Goal: Information Seeking & Learning: Learn about a topic

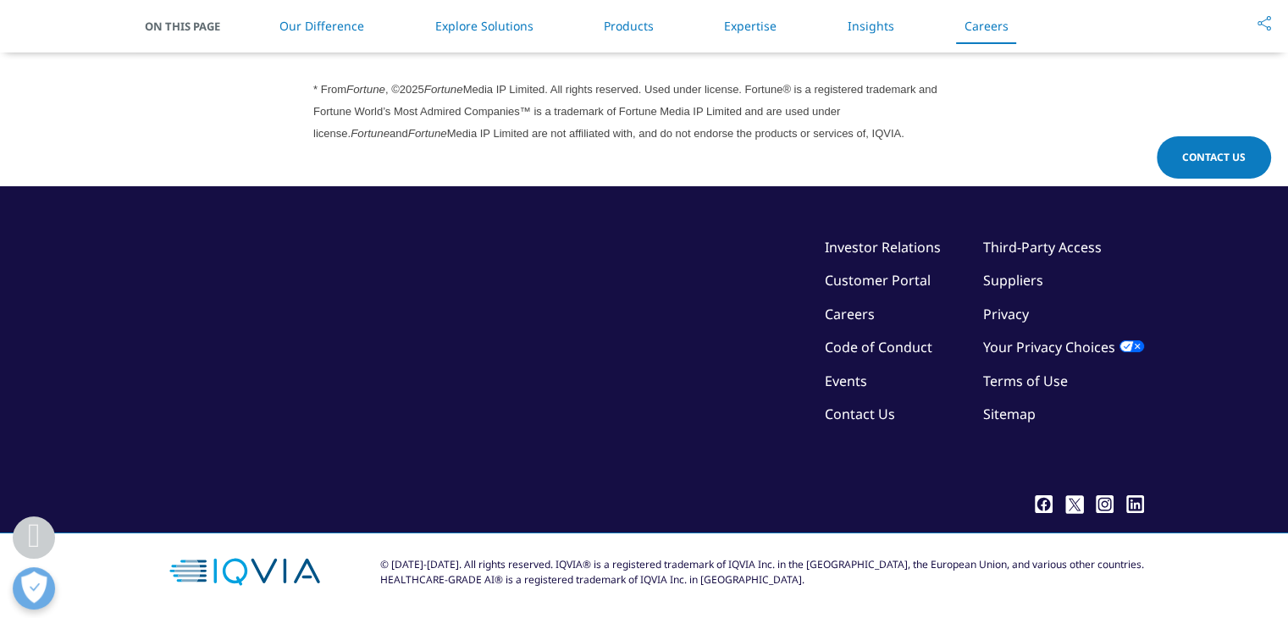
scroll to position [4225, 0]
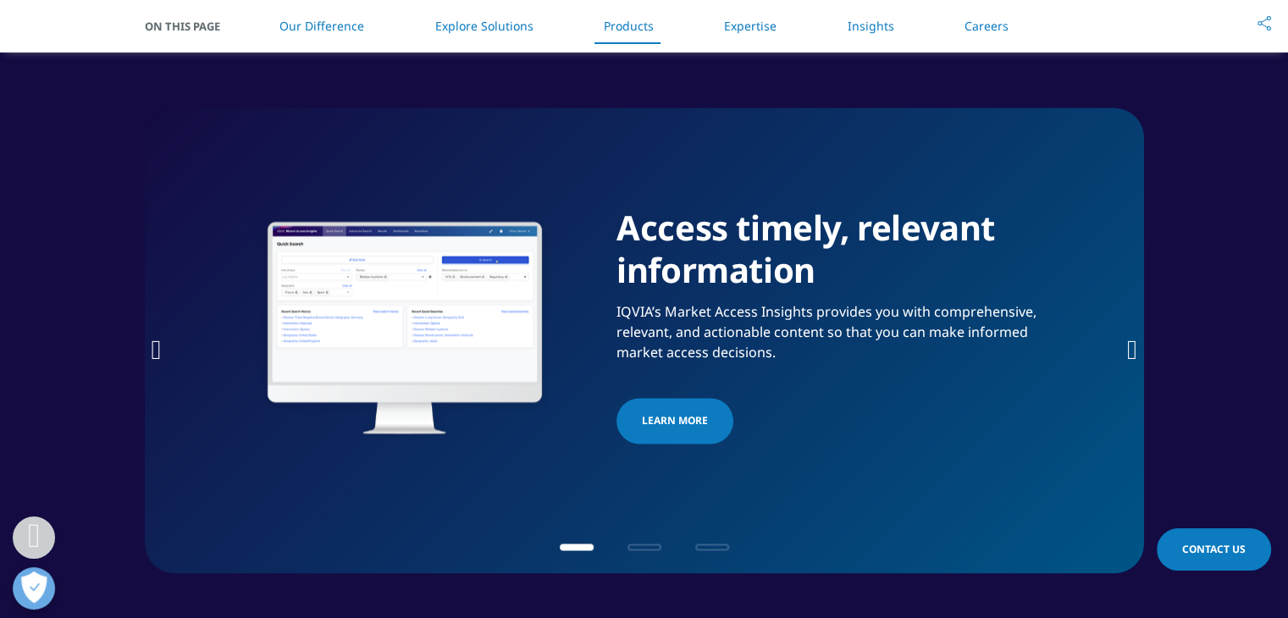
scroll to position [1702, 0]
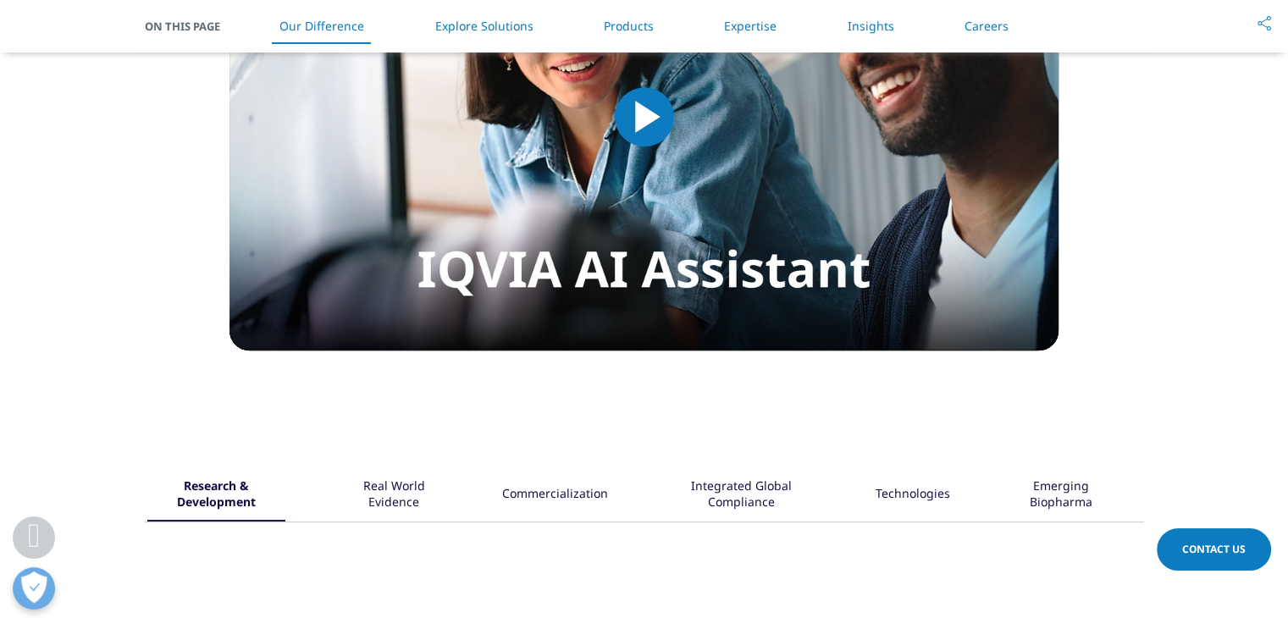
click at [395, 503] on div "Real World Evidence" at bounding box center [393, 495] width 109 height 53
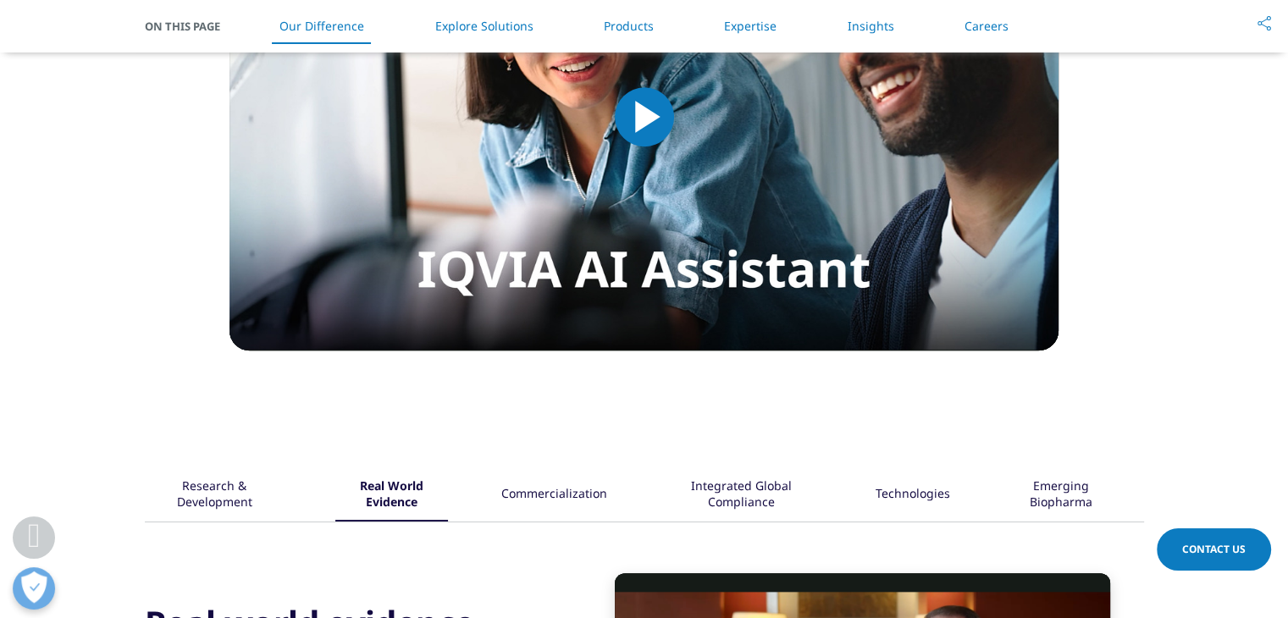
click at [881, 509] on div "Technologies" at bounding box center [912, 495] width 75 height 53
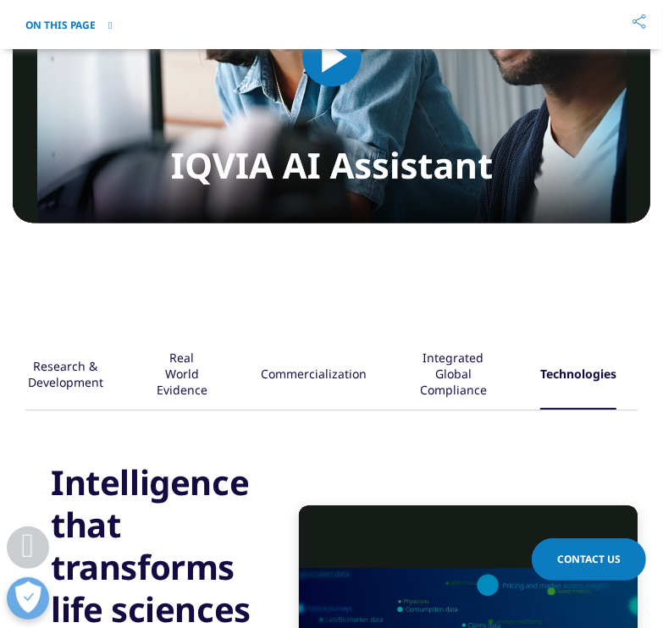
scroll to position [1702, 0]
